Goal: Task Accomplishment & Management: Complete application form

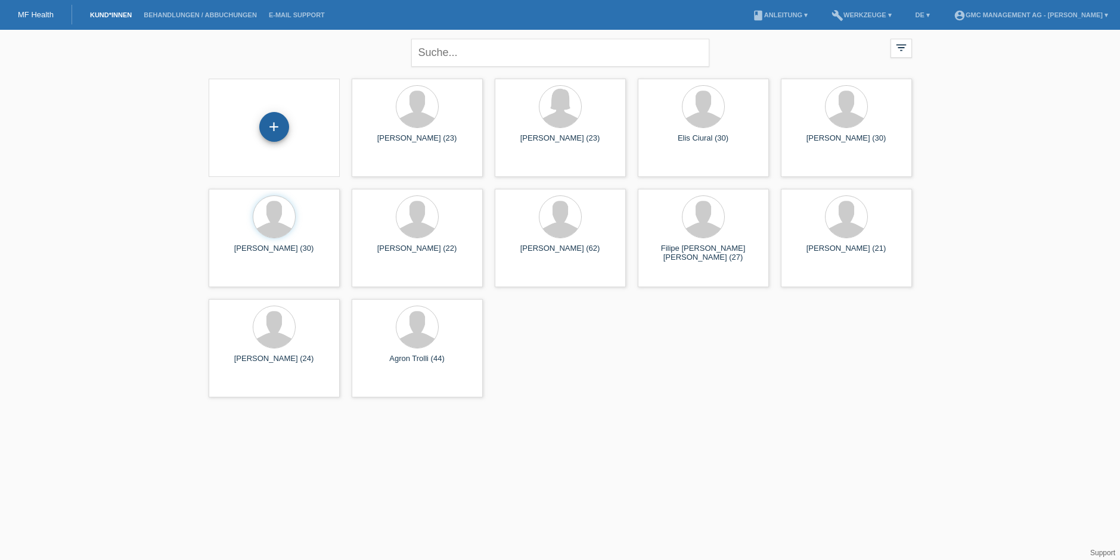
click at [284, 127] on div "+" at bounding box center [274, 127] width 29 height 20
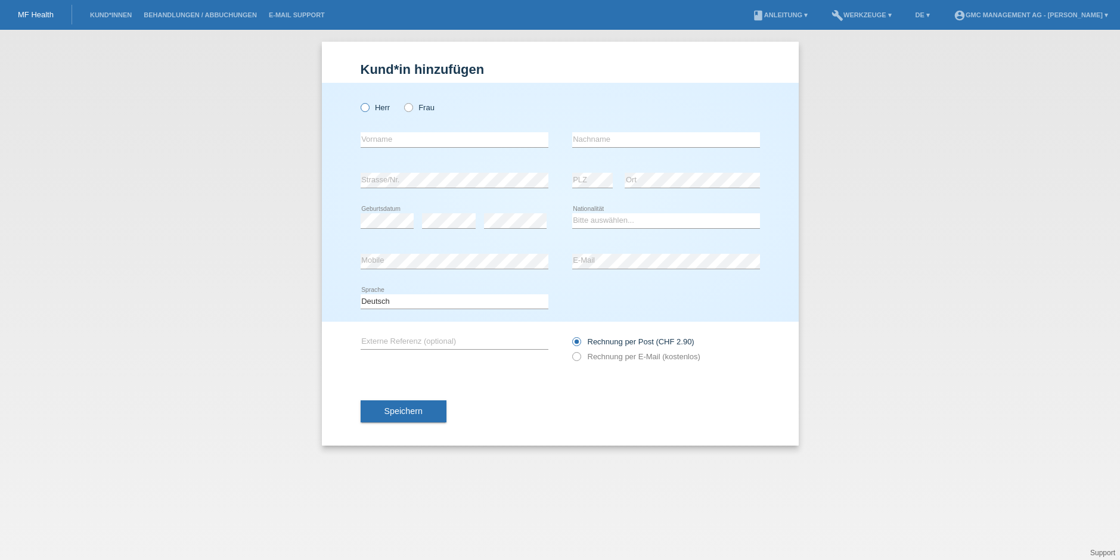
click at [358, 101] on icon at bounding box center [358, 101] width 0 height 0
click at [367, 109] on input "Herr" at bounding box center [365, 107] width 8 height 8
radio input "true"
click at [616, 223] on select "Bitte auswählen... Schweiz Deutschland Liechtenstein Österreich ------------ Af…" at bounding box center [666, 220] width 188 height 14
click at [570, 351] on icon at bounding box center [570, 351] width 0 height 0
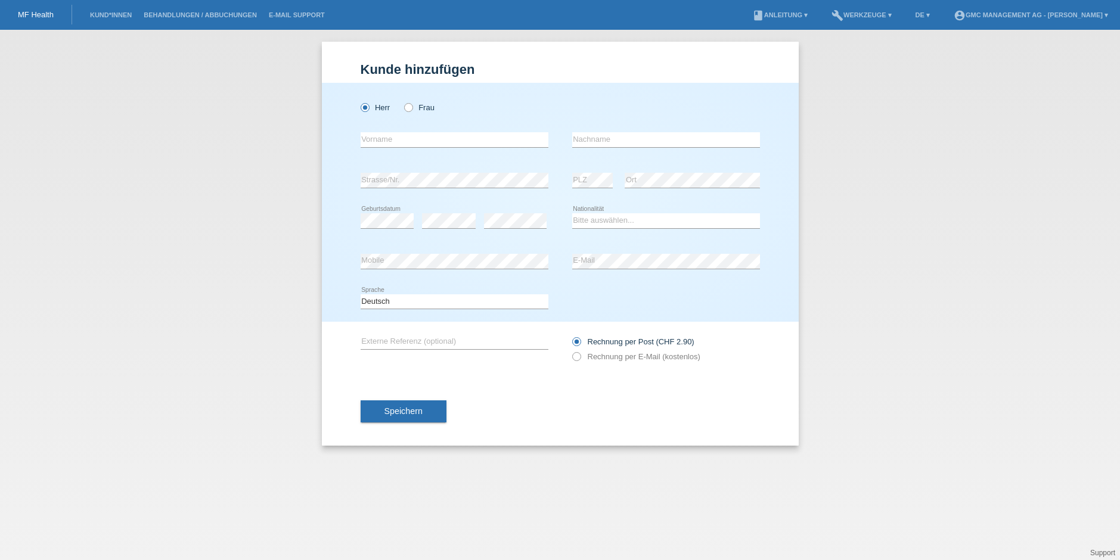
drag, startPoint x: 196, startPoint y: 91, endPoint x: 121, endPoint y: 20, distance: 102.9
click at [192, 86] on div "Kund*in hinzufügen Kunde hinzufügen Kundin hinzufügen Herr Frau error Vorname e…" at bounding box center [560, 295] width 1120 height 531
click at [479, 131] on div "error Vorname" at bounding box center [455, 140] width 188 height 41
click at [484, 137] on input "text" at bounding box center [455, 139] width 188 height 15
type input "B"
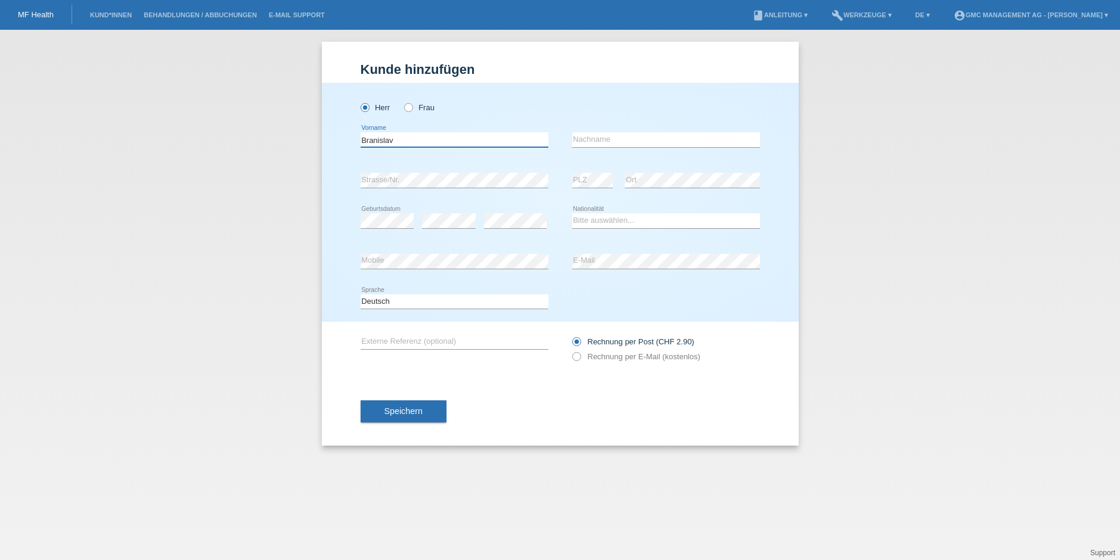
type input "Branislav"
click at [611, 139] on input "text" at bounding box center [666, 139] width 188 height 15
type input "Milovic"
click at [630, 223] on select "Bitte auswählen... Schweiz Deutschland Liechtenstein Österreich ------------ Af…" at bounding box center [666, 220] width 188 height 14
select select "RS"
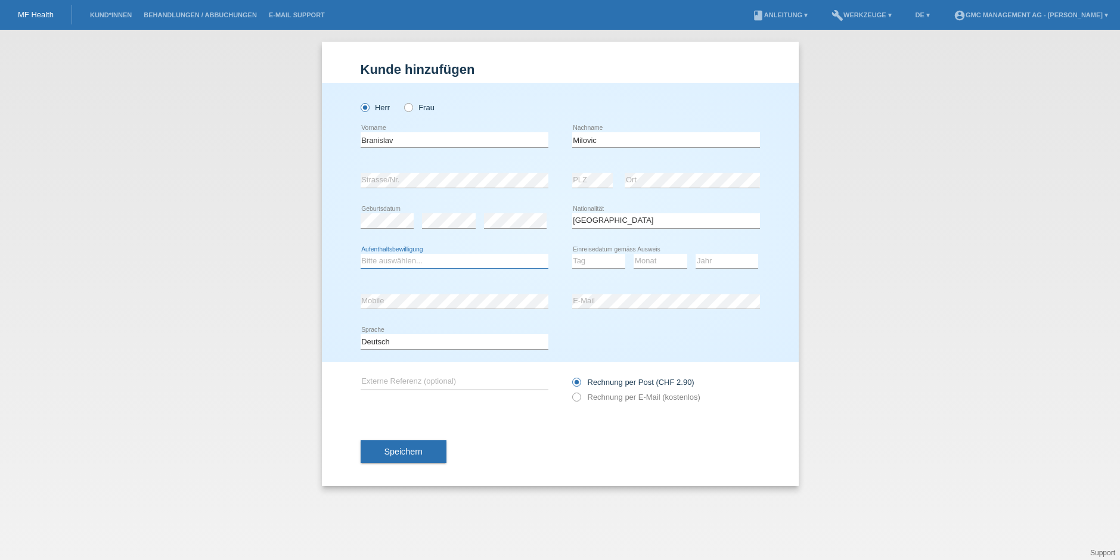
click at [448, 254] on select "Bitte auswählen... C B B - Flüchtlingsstatus Andere" at bounding box center [455, 261] width 188 height 14
select select "C"
click at [609, 264] on select "Tag 01 02 03 04 05 06 07 08 09 10 11" at bounding box center [599, 261] width 54 height 14
select select "17"
click at [659, 262] on select "Monat 01 02 03 04 05 06 07 08 09 10 11" at bounding box center [661, 261] width 54 height 14
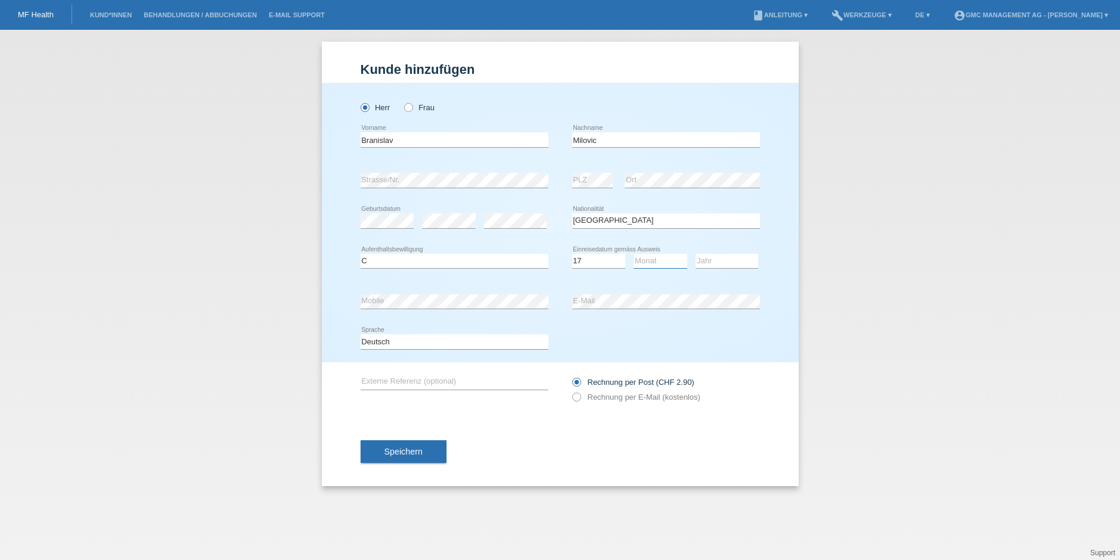
select select "06"
click at [725, 259] on select "Jahr 2025 2024 2023 2022 2021 2020 2019 2018 2017 2016 2015 2014 2013 2012 2011…" at bounding box center [727, 261] width 63 height 14
select select "1994"
click at [580, 401] on label "Rechnung per E-Mail (kostenlos)" at bounding box center [636, 397] width 128 height 9
click at [580, 401] on input "Rechnung per E-Mail (kostenlos)" at bounding box center [576, 400] width 8 height 15
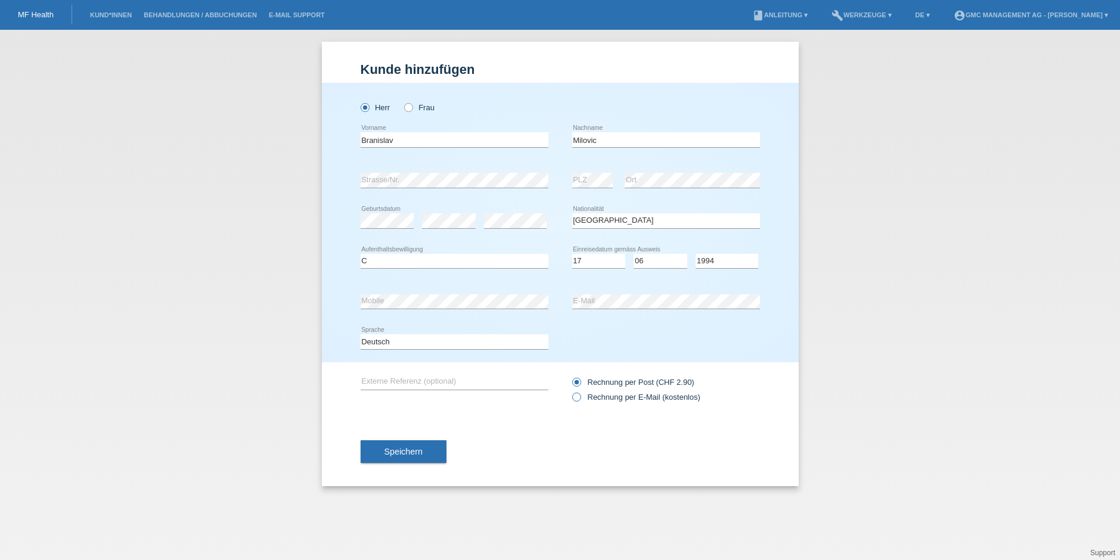
radio input "true"
click at [727, 263] on select "Jahr 2025 2024 2023 2022 2021 2020 2019 2018 2017 2016 2015 2014 2013 2012 2011…" at bounding box center [727, 261] width 63 height 14
select select "1995"
click at [378, 445] on button "Speichern" at bounding box center [404, 452] width 86 height 23
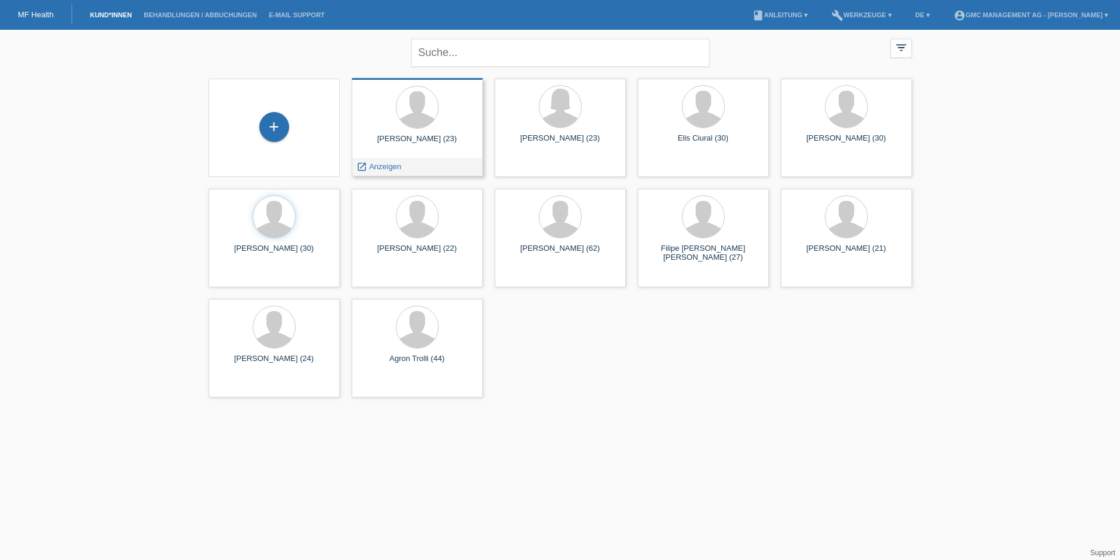
click at [414, 79] on div "[PERSON_NAME] (23) launch Anzeigen" at bounding box center [417, 127] width 131 height 98
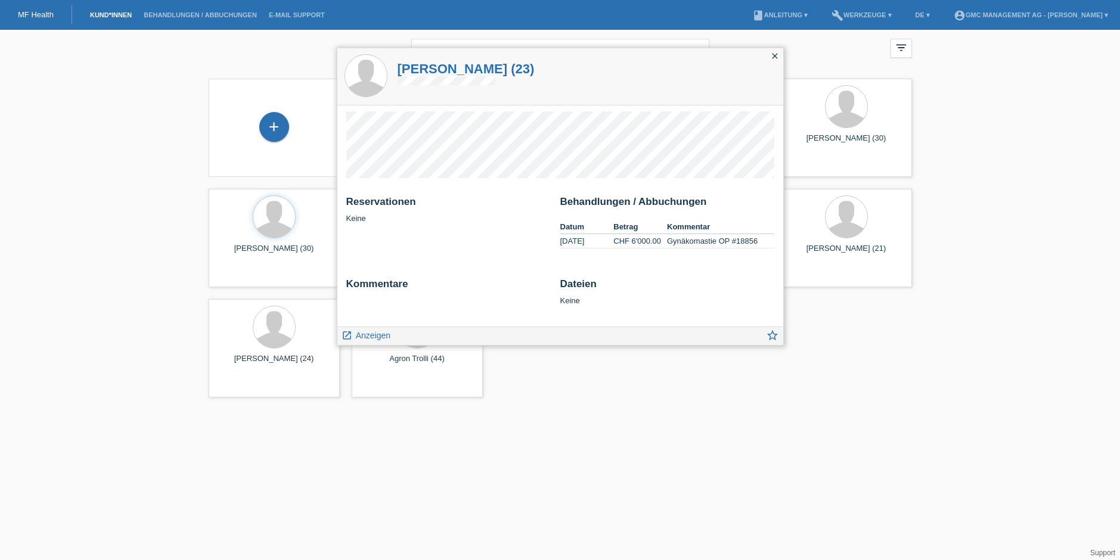
click at [767, 54] on div "close" at bounding box center [775, 56] width 17 height 17
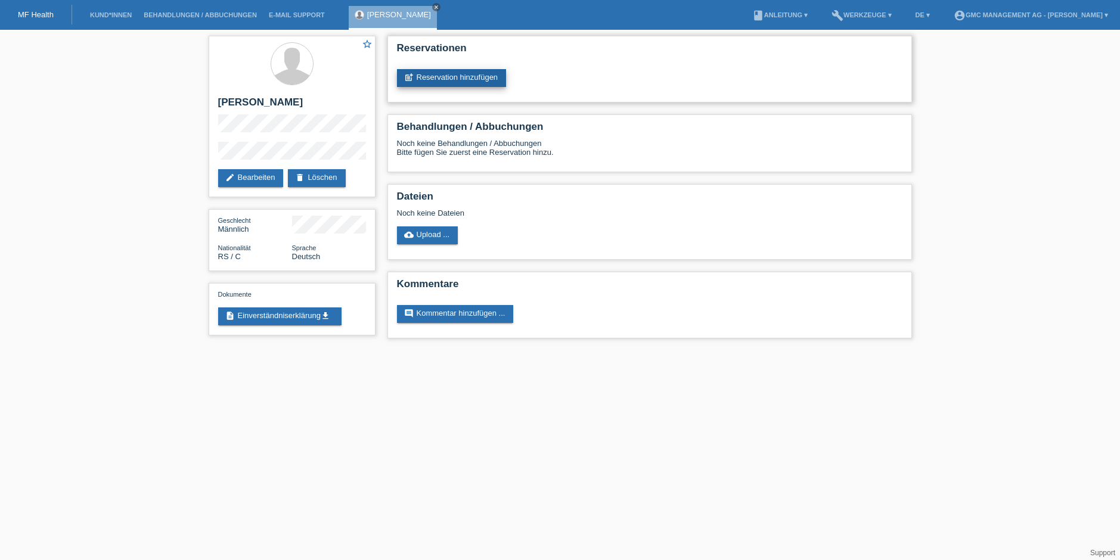
click at [476, 76] on link "post_add Reservation hinzufügen" at bounding box center [452, 78] width 110 height 18
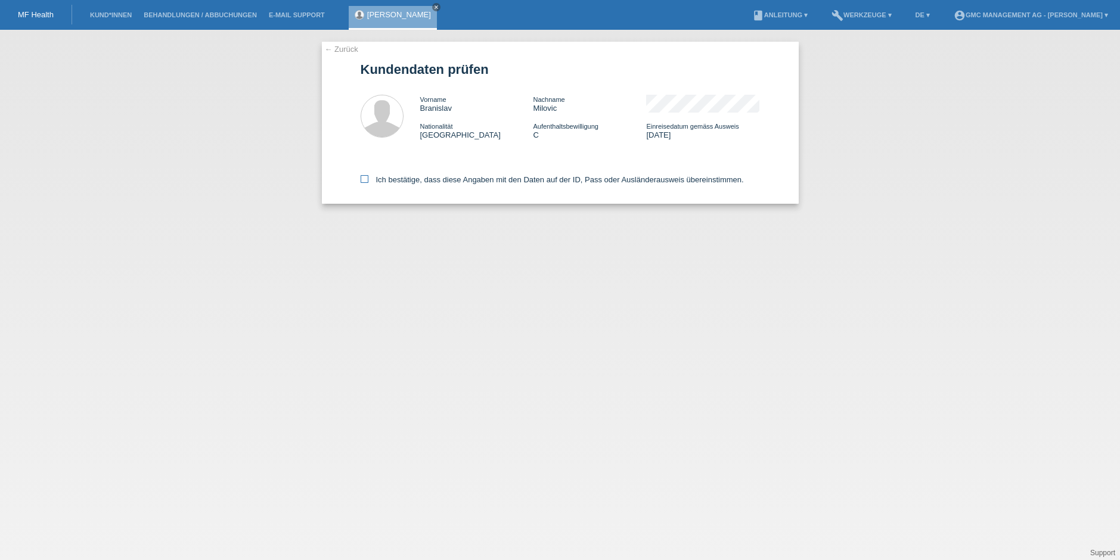
click at [371, 181] on label "Ich bestätige, dass diese Angaben mit den Daten auf der ID, Pass oder Ausländer…" at bounding box center [552, 179] width 383 height 9
click at [368, 181] on input "Ich bestätige, dass diese Angaben mit den Daten auf der ID, Pass oder Ausländer…" at bounding box center [365, 179] width 8 height 8
checkbox input "true"
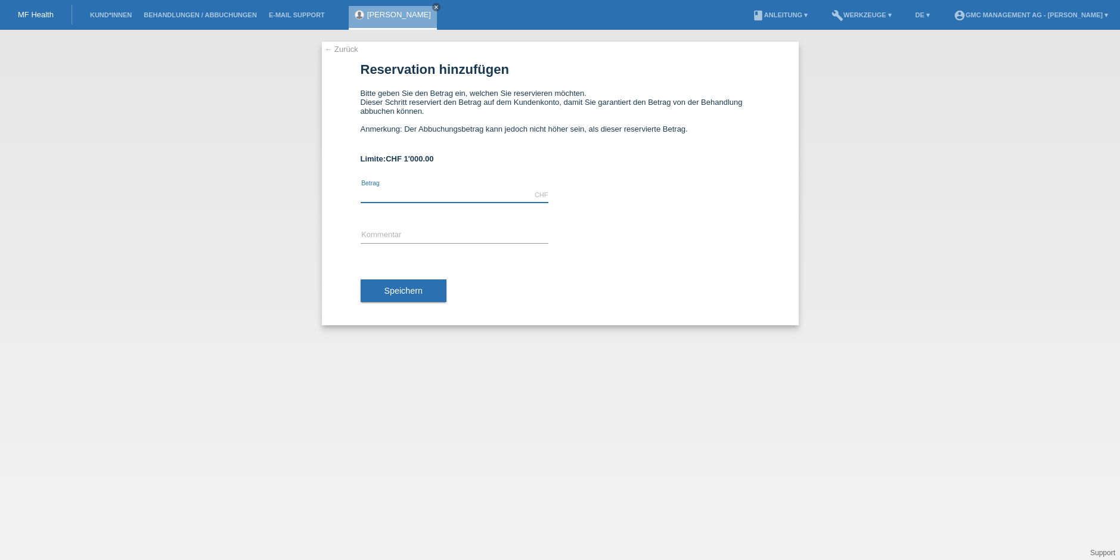
click at [374, 192] on input "text" at bounding box center [455, 195] width 188 height 15
type input "1000.00"
type input "Gynäkomastie OP"
click at [400, 295] on span "Speichern" at bounding box center [404, 291] width 38 height 10
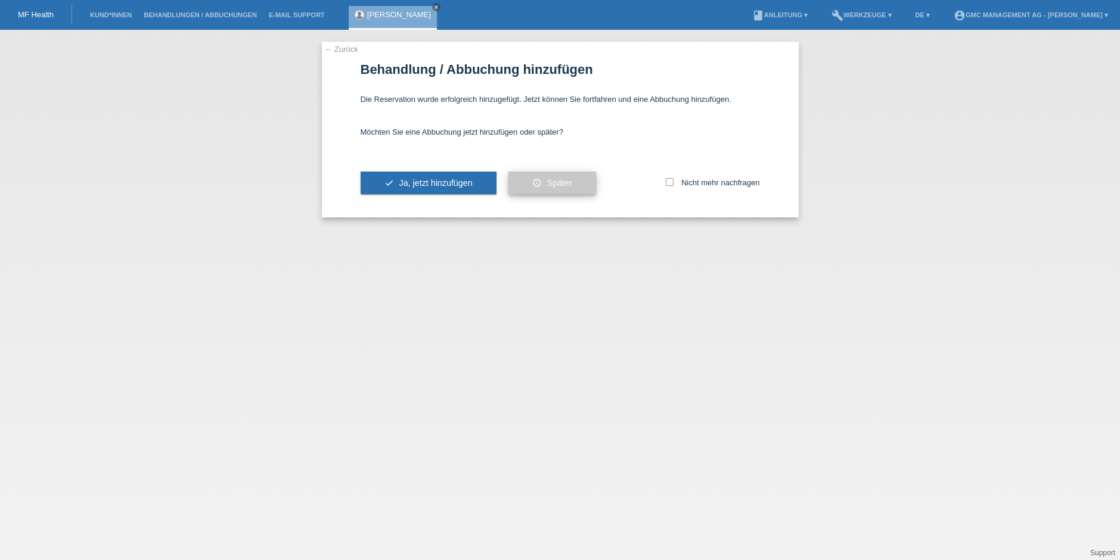
click at [541, 179] on icon "schedule" at bounding box center [537, 183] width 10 height 10
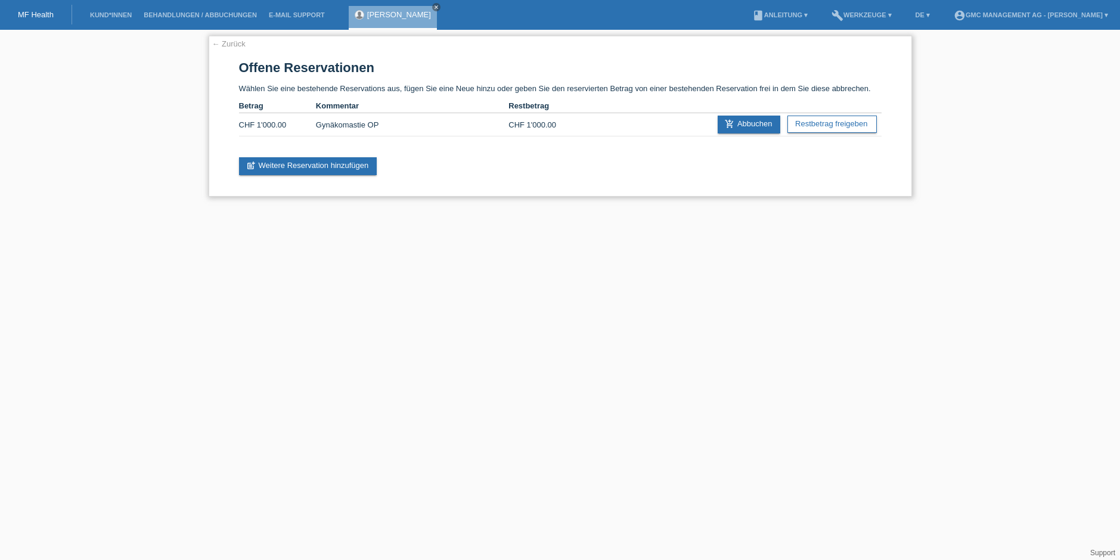
click at [238, 44] on link "← Zurück" at bounding box center [228, 43] width 33 height 9
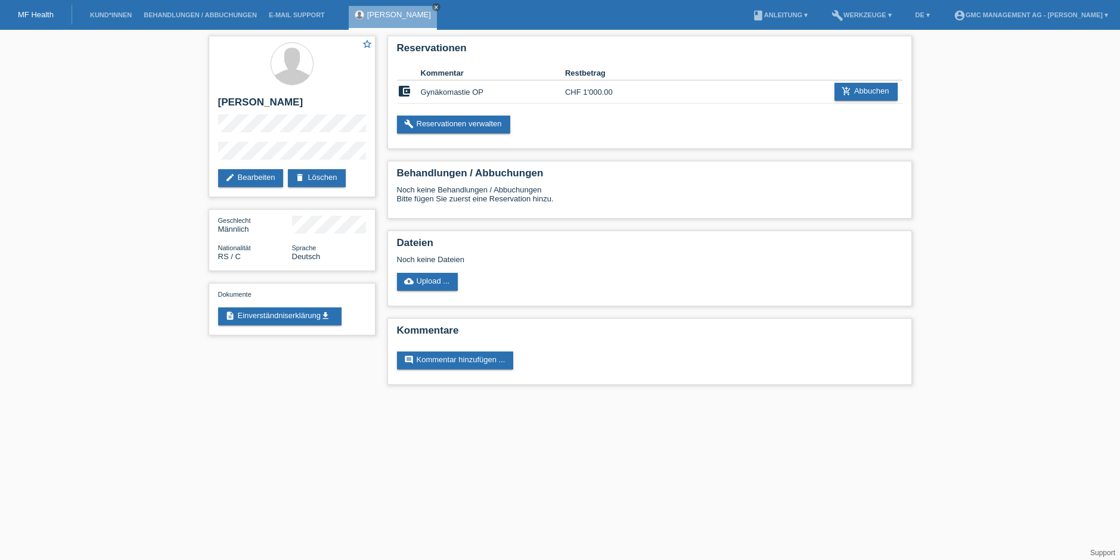
click at [213, 26] on li "Behandlungen / Abbuchungen" at bounding box center [200, 15] width 125 height 30
click at [106, 11] on link "Kund*innen" at bounding box center [111, 14] width 54 height 7
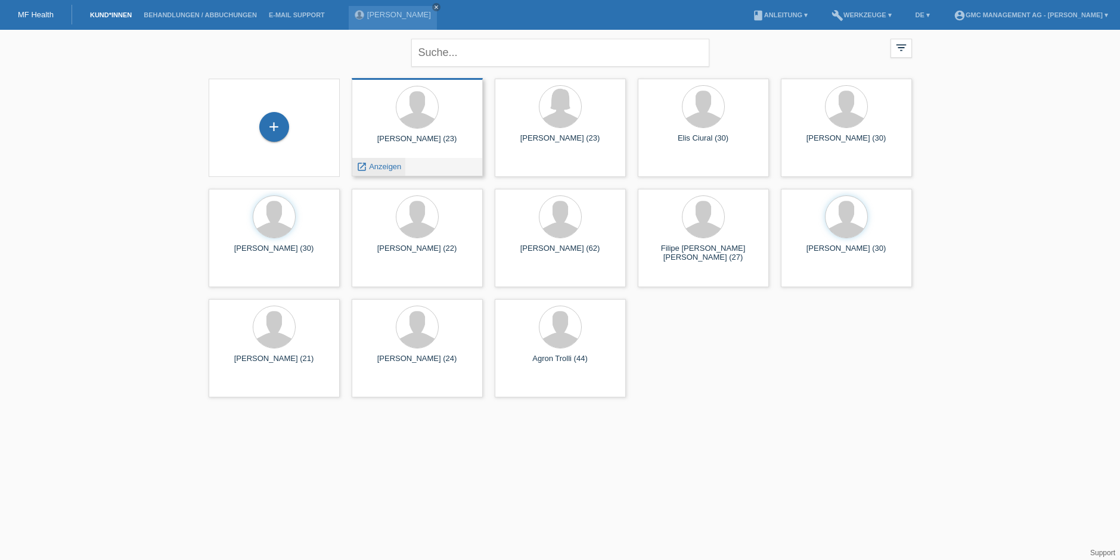
click at [378, 169] on span "Anzeigen" at bounding box center [385, 166] width 32 height 9
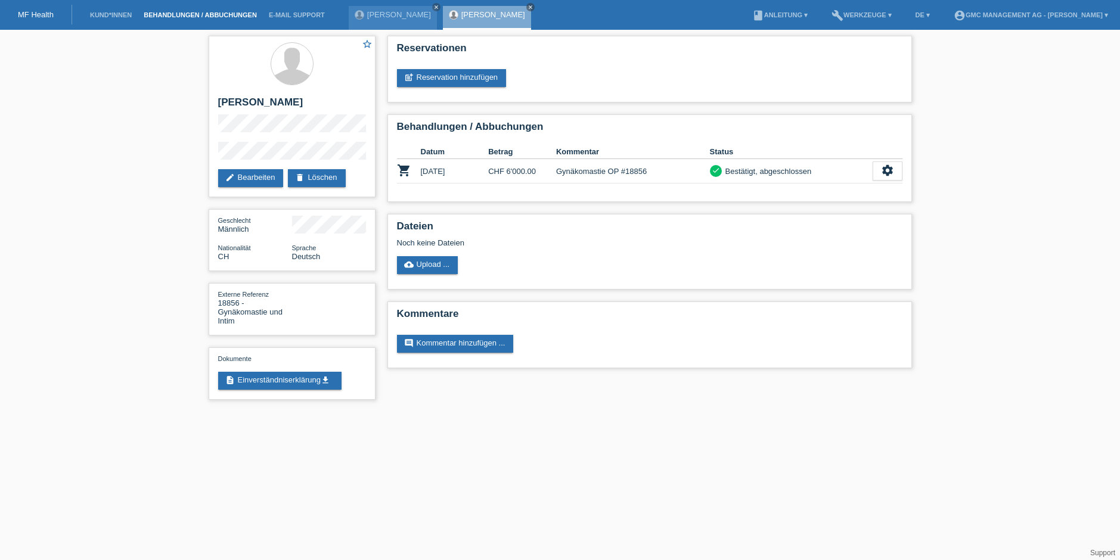
click at [154, 16] on link "Behandlungen / Abbuchungen" at bounding box center [200, 14] width 125 height 7
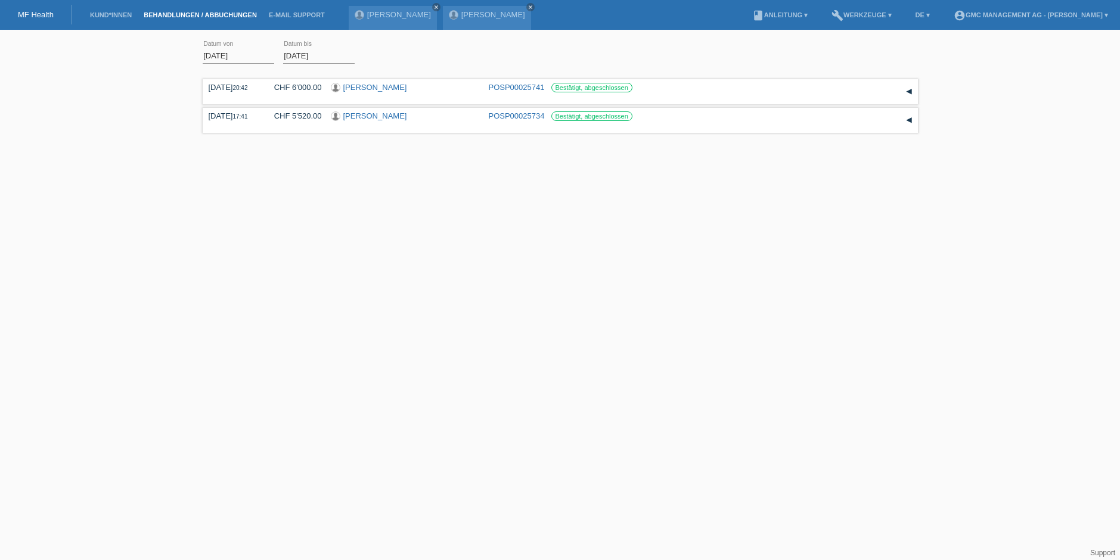
click at [111, 16] on link "Kund*innen" at bounding box center [111, 14] width 54 height 7
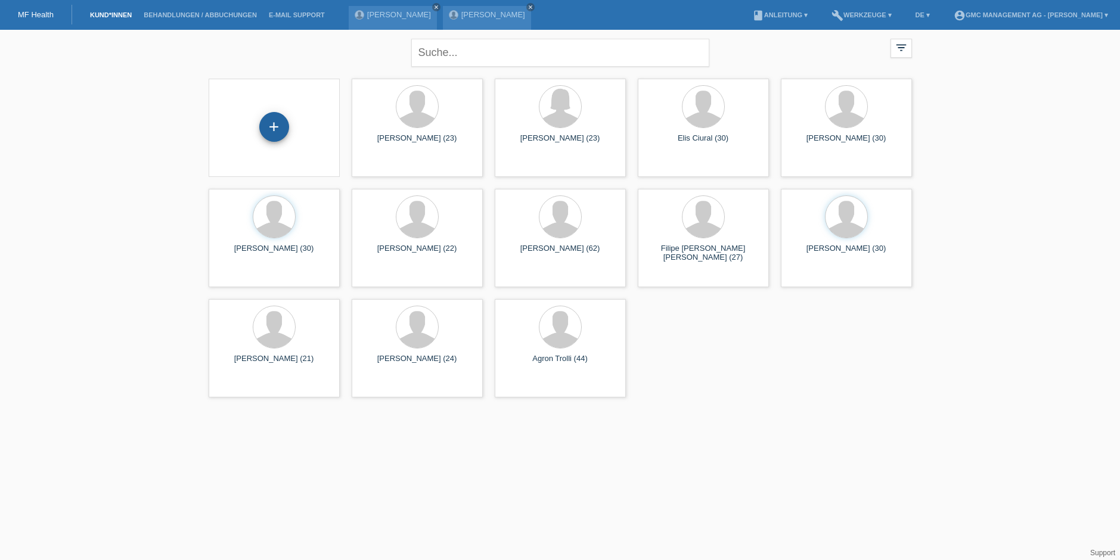
click at [275, 137] on div "+" at bounding box center [274, 127] width 30 height 30
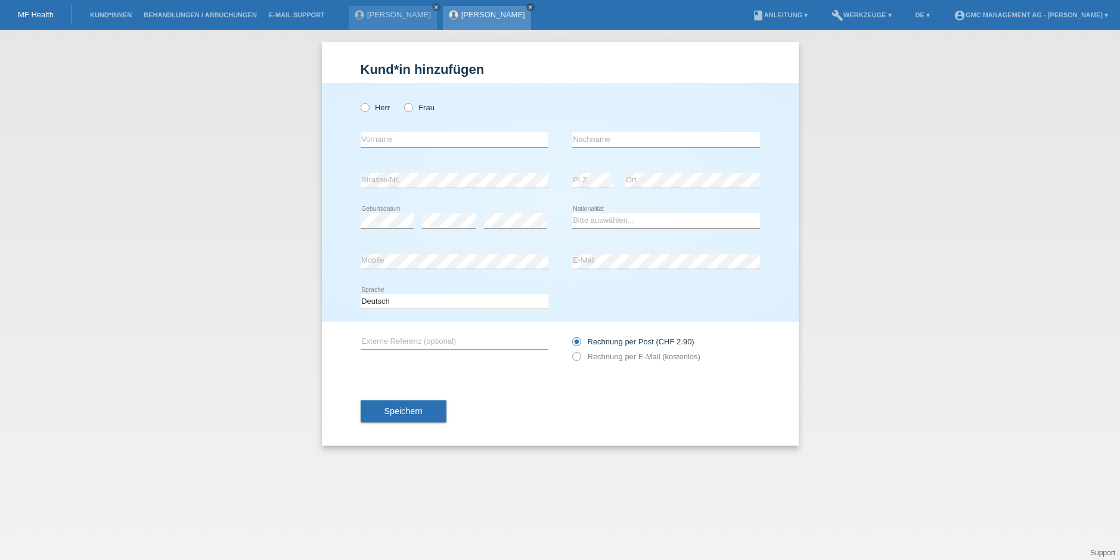
click at [526, 7] on link "close" at bounding box center [530, 7] width 8 height 8
click at [438, 8] on div "[PERSON_NAME] close" at bounding box center [396, 15] width 94 height 30
click at [435, 7] on icon "close" at bounding box center [436, 7] width 6 height 6
